Goal: Task Accomplishment & Management: Complete application form

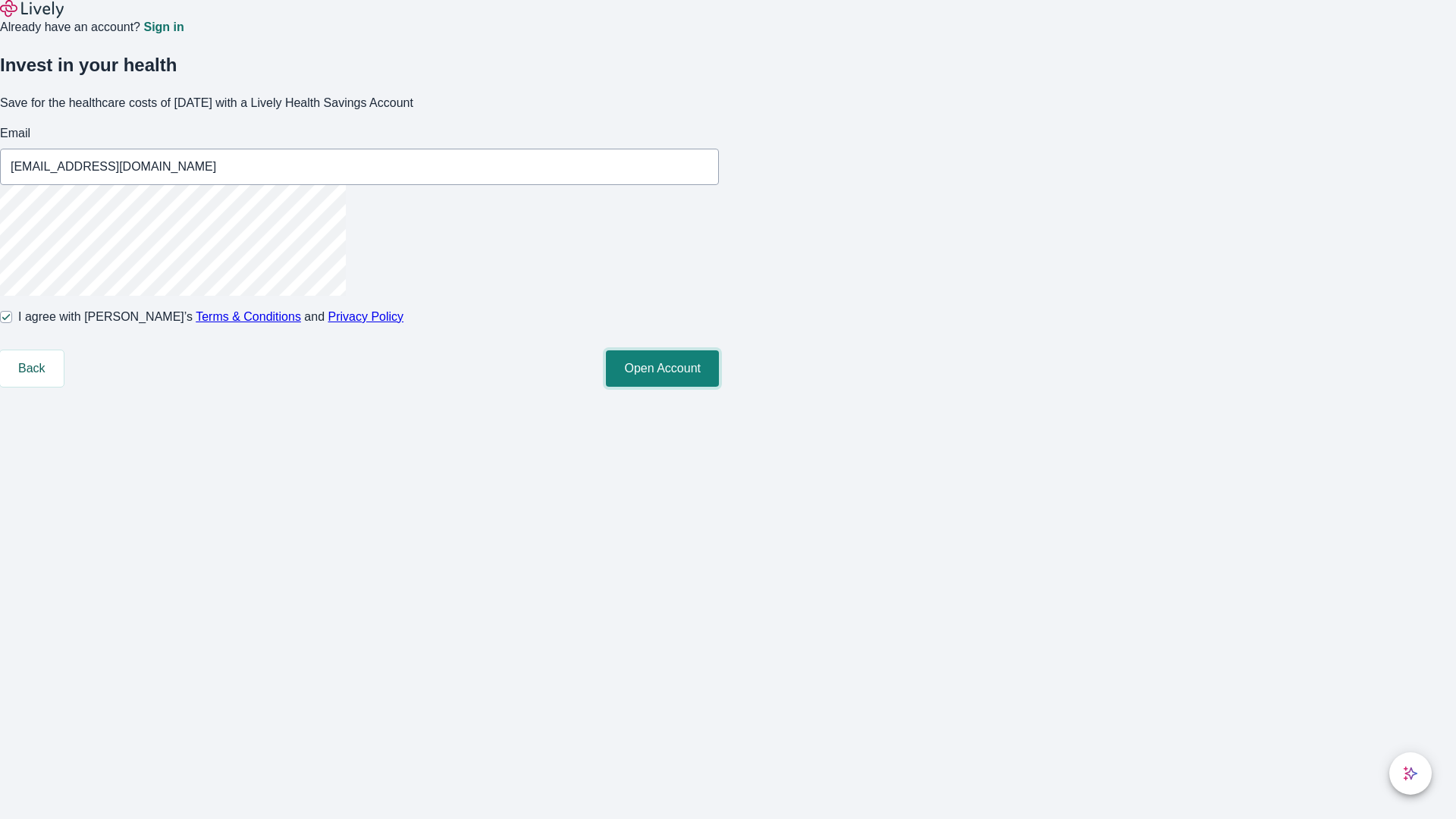
click at [719, 387] on button "Open Account" at bounding box center [662, 369] width 113 height 36
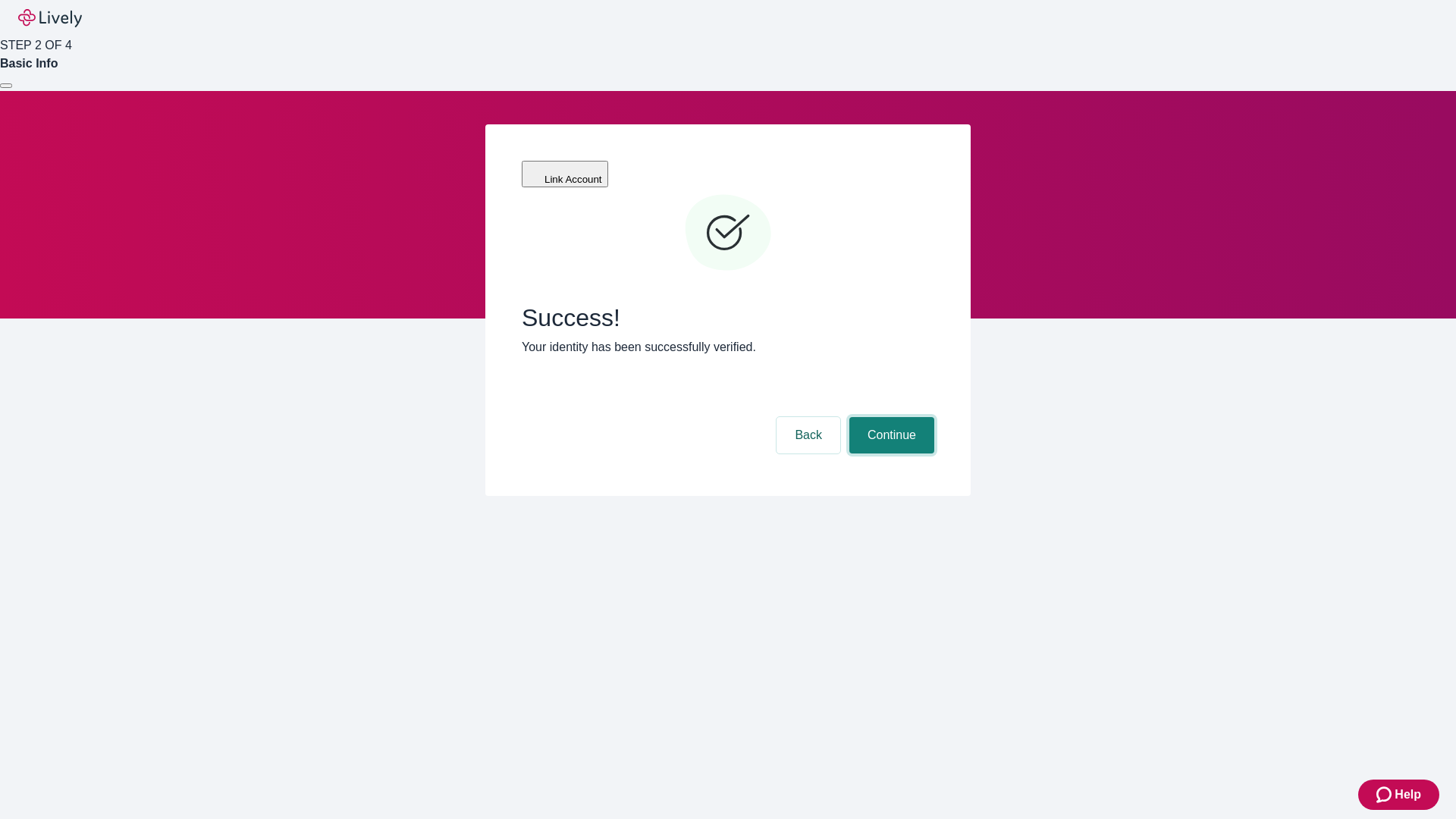
click at [890, 417] on button "Continue" at bounding box center [892, 435] width 85 height 36
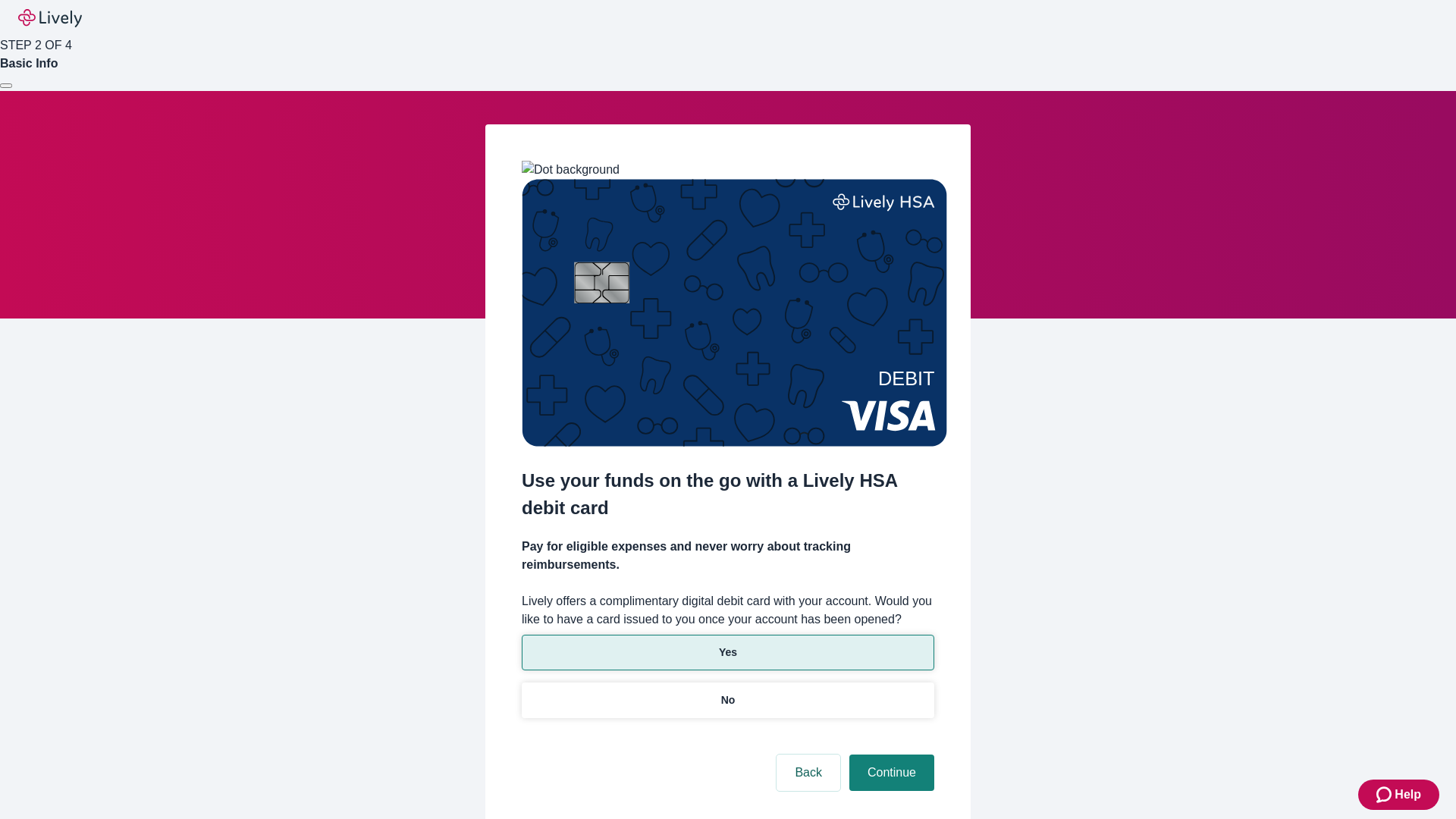
click at [727, 644] on p "Yes" at bounding box center [728, 652] width 18 height 16
click at [890, 754] on button "Continue" at bounding box center [892, 773] width 85 height 36
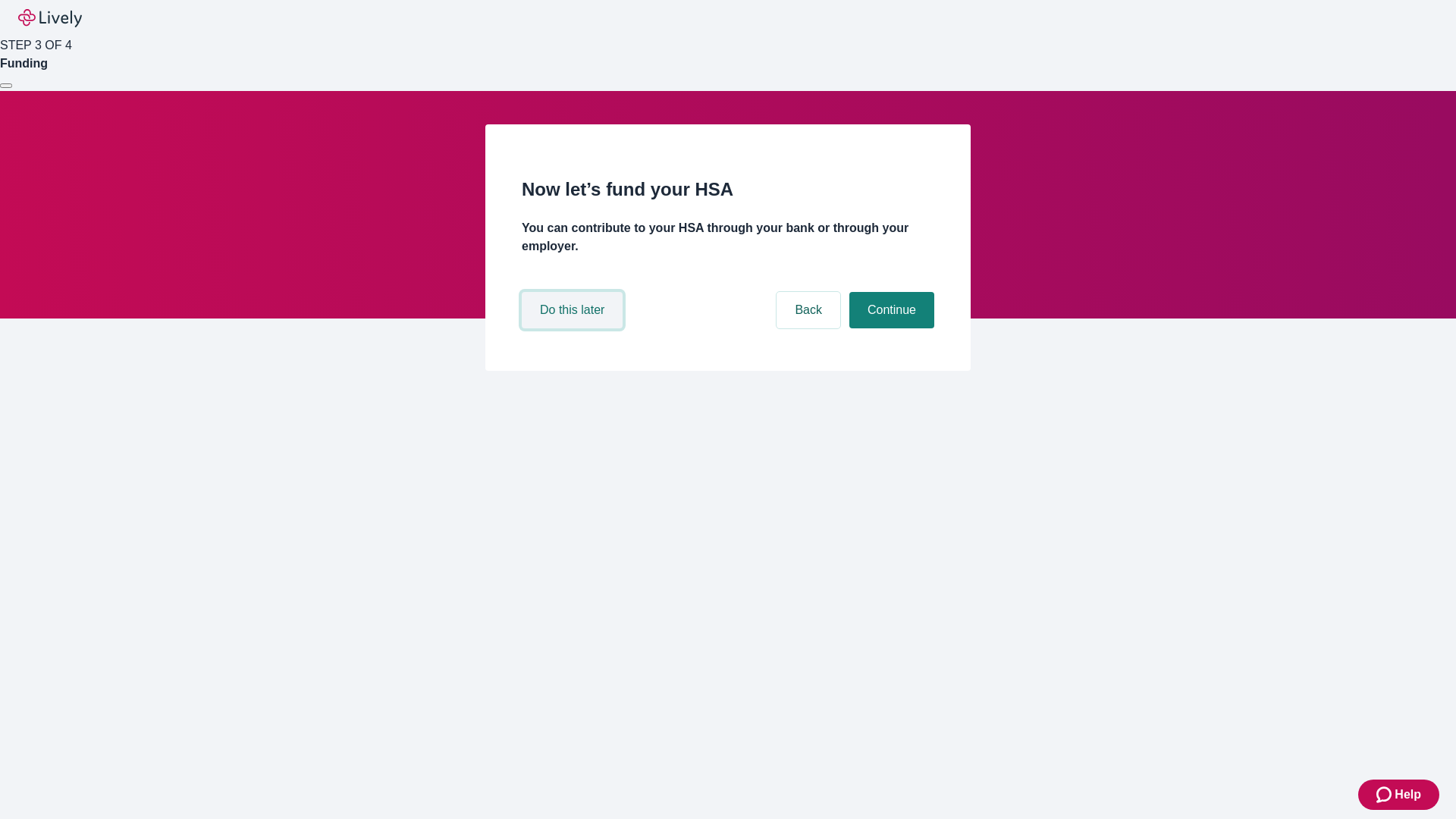
click at [574, 329] on button "Do this later" at bounding box center [572, 310] width 101 height 36
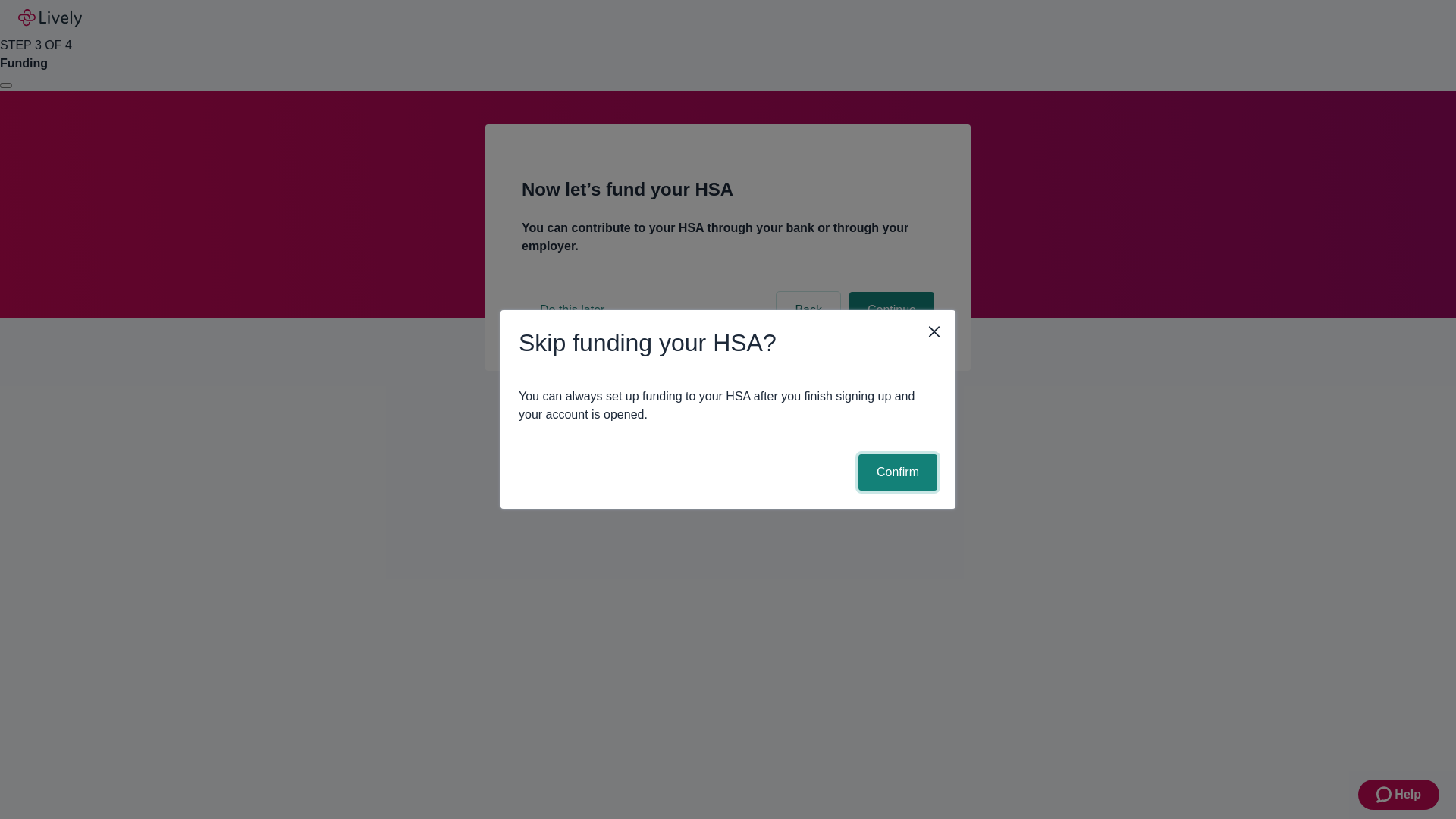
click at [896, 472] on button "Confirm" at bounding box center [898, 472] width 79 height 36
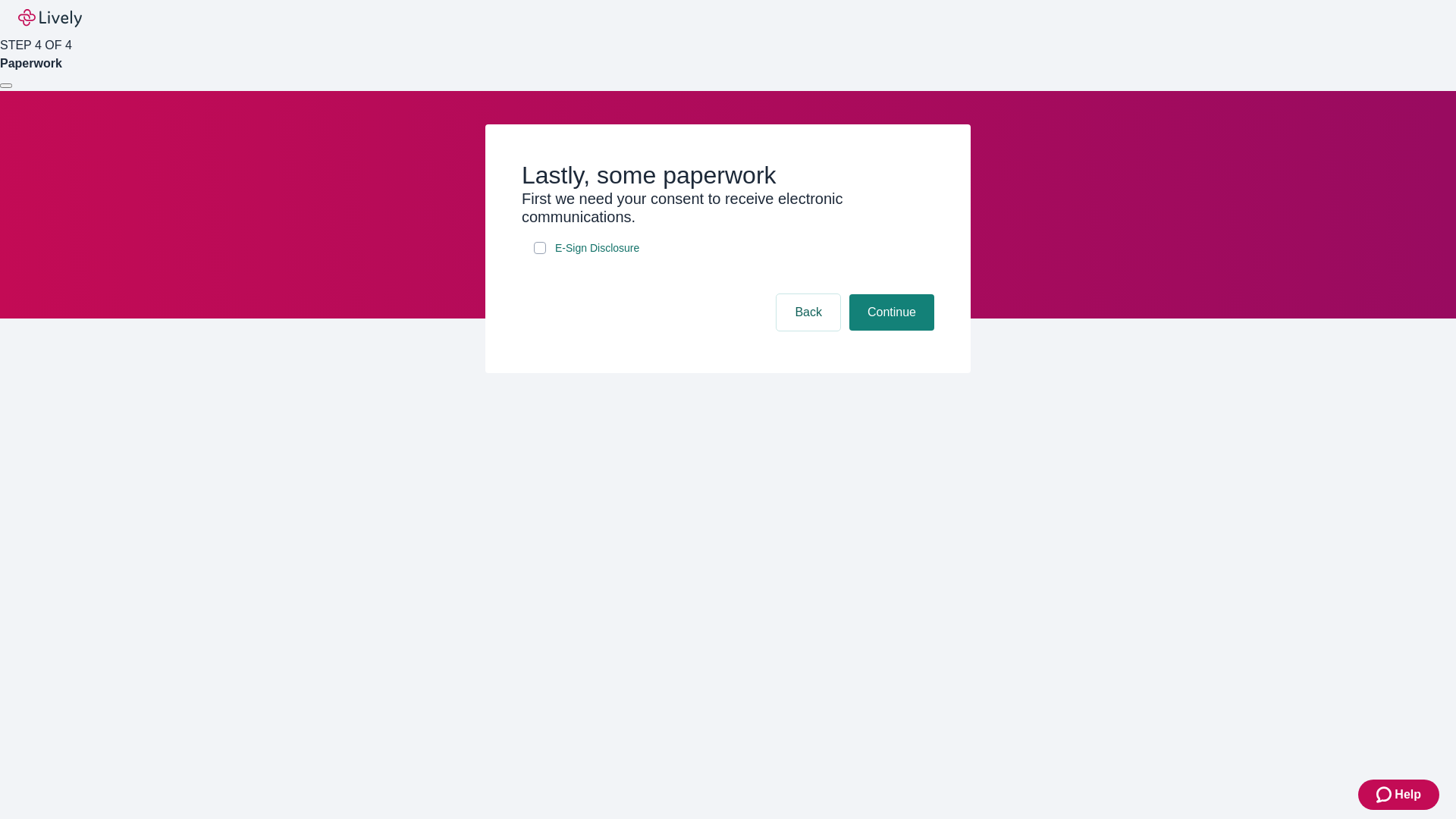
click at [540, 254] on input "E-Sign Disclosure" at bounding box center [540, 248] width 12 height 12
checkbox input "true"
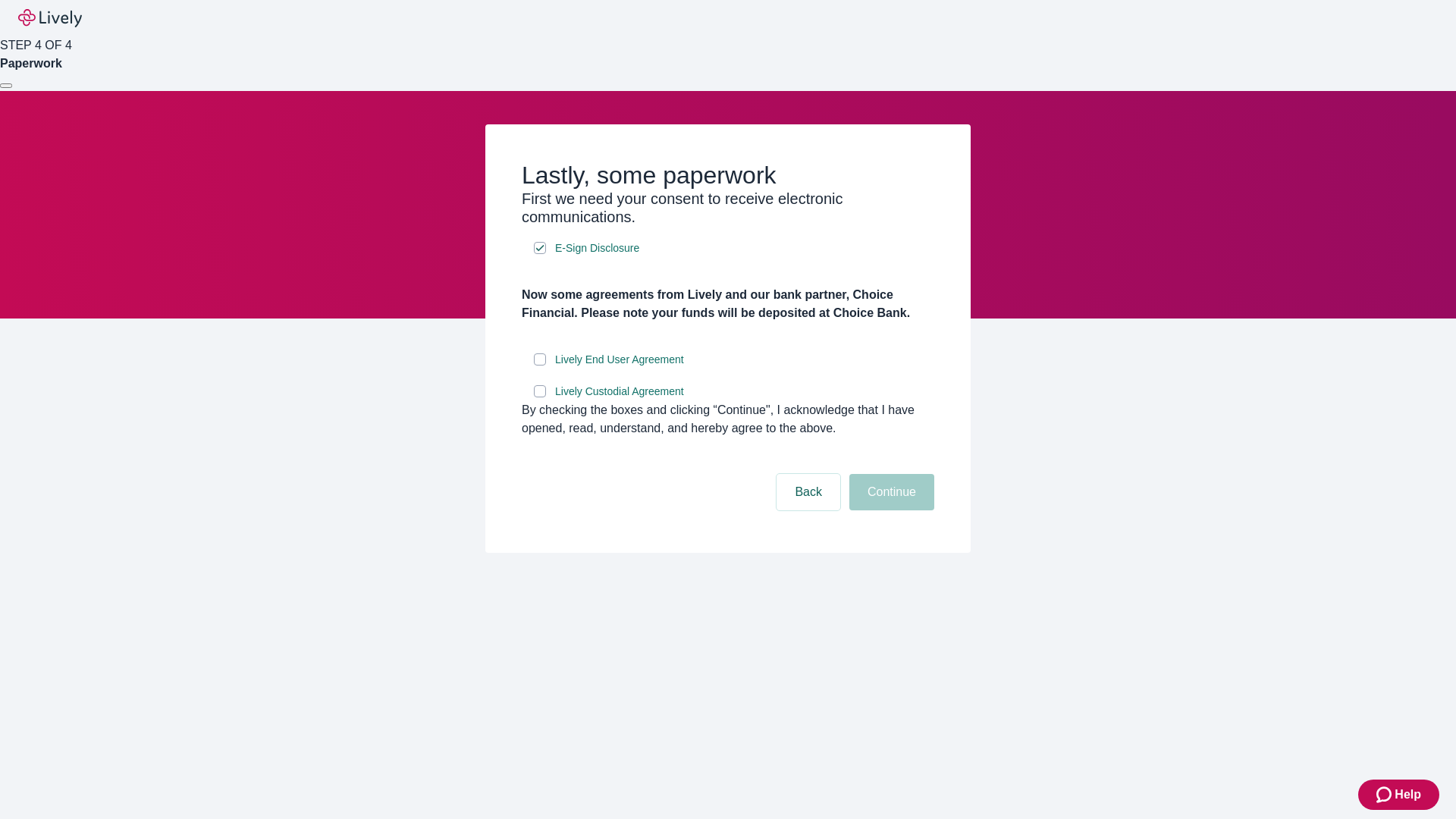
click at [540, 366] on input "Lively End User Agreement" at bounding box center [540, 360] width 12 height 12
checkbox input "true"
click at [540, 397] on input "Lively Custodial Agreement" at bounding box center [540, 392] width 12 height 12
checkbox input "true"
click at [890, 510] on button "Continue" at bounding box center [892, 492] width 85 height 36
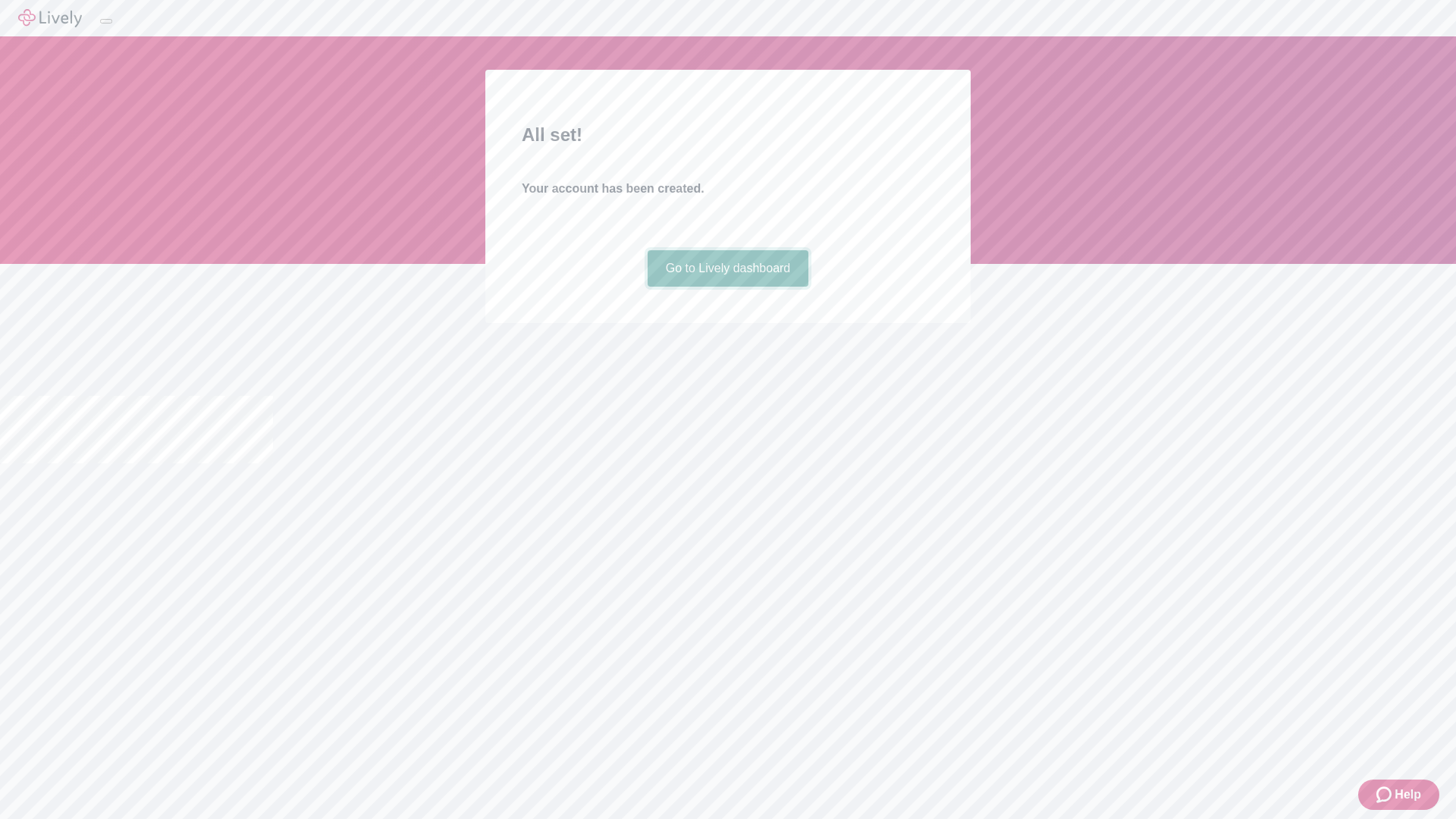
click at [727, 287] on link "Go to Lively dashboard" at bounding box center [728, 269] width 162 height 36
